Goal: Information Seeking & Learning: Learn about a topic

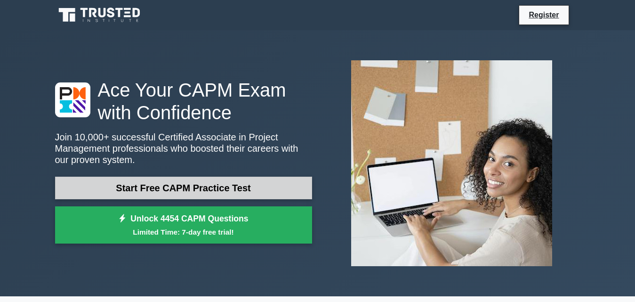
click at [223, 191] on link "Start Free CAPM Practice Test" at bounding box center [183, 187] width 257 height 23
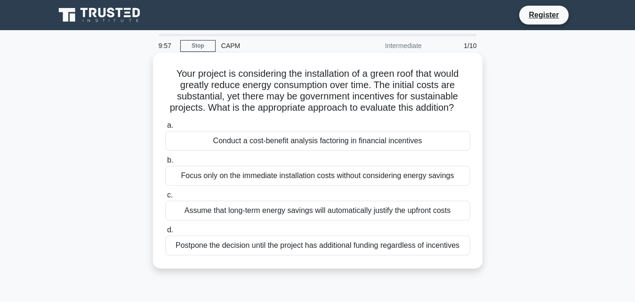
click at [232, 185] on div "Focus only on the immediate installation costs without considering energy savin…" at bounding box center [317, 176] width 305 height 20
click at [165, 163] on input "b. Focus only on the immediate installation costs without considering energy sa…" at bounding box center [165, 160] width 0 height 6
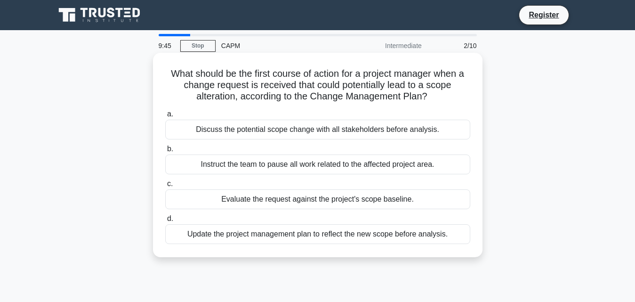
click at [183, 111] on label "a. Discuss the potential scope change with all stakeholders before analysis." at bounding box center [317, 123] width 305 height 31
click at [165, 111] on input "a. Discuss the potential scope change with all stakeholders before analysis." at bounding box center [165, 114] width 0 height 6
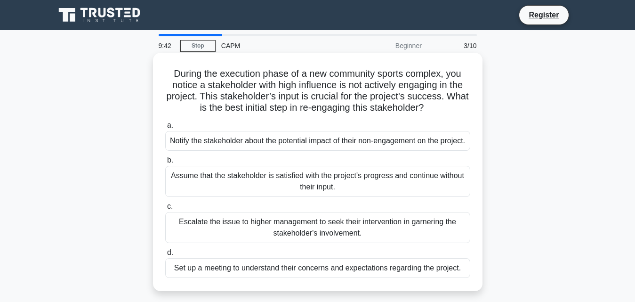
click at [190, 148] on div "Notify the stakeholder about the potential impact of their non-engagement on th…" at bounding box center [317, 141] width 305 height 20
click at [165, 128] on input "a. Notify the stakeholder about the potential impact of their non-engagement on…" at bounding box center [165, 125] width 0 height 6
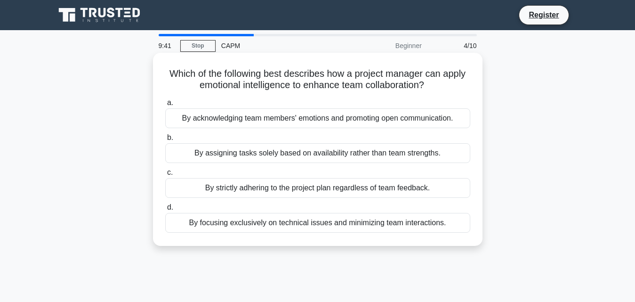
click at [195, 118] on div "By acknowledging team members' emotions and promoting open communication." at bounding box center [317, 118] width 305 height 20
click at [165, 106] on input "a. By acknowledging team members' emotions and promoting open communication." at bounding box center [165, 103] width 0 height 6
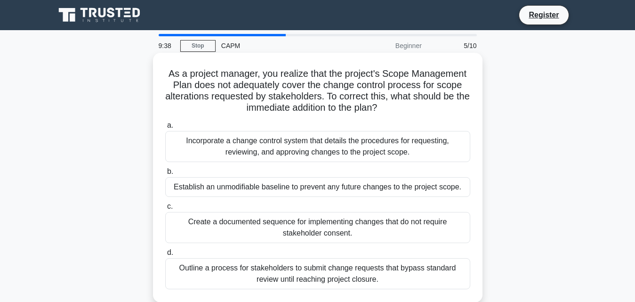
click at [204, 147] on div "Incorporate a change control system that details the procedures for requesting,…" at bounding box center [317, 146] width 305 height 31
click at [165, 128] on input "a. Incorporate a change control system that details the procedures for requesti…" at bounding box center [165, 125] width 0 height 6
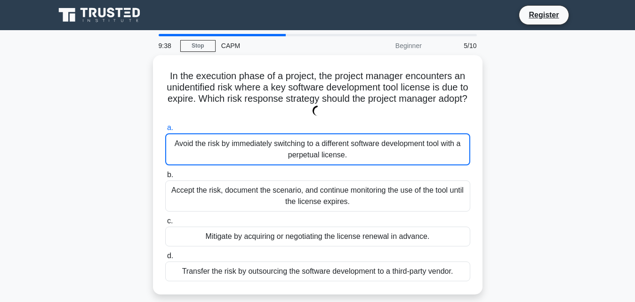
click at [204, 147] on div "Avoid the risk by immediately switching to a different software development too…" at bounding box center [317, 149] width 305 height 32
